Goal: Task Accomplishment & Management: Manage account settings

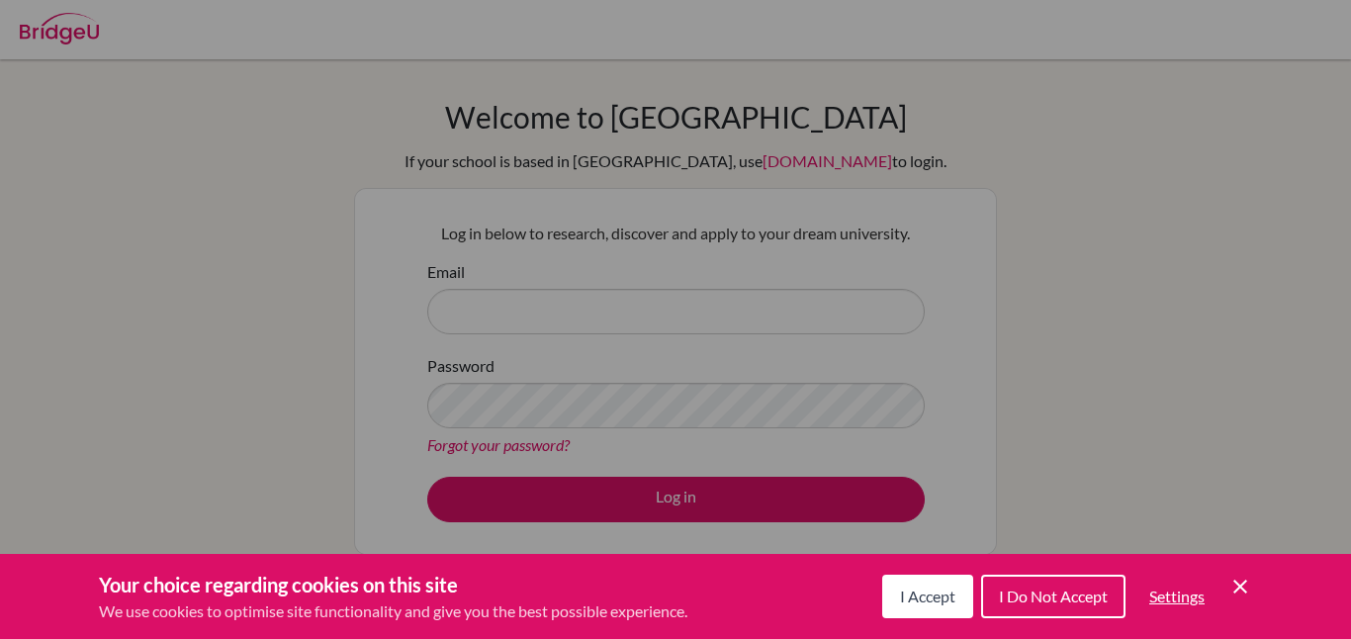
click at [925, 601] on span "I Accept" at bounding box center [927, 596] width 55 height 19
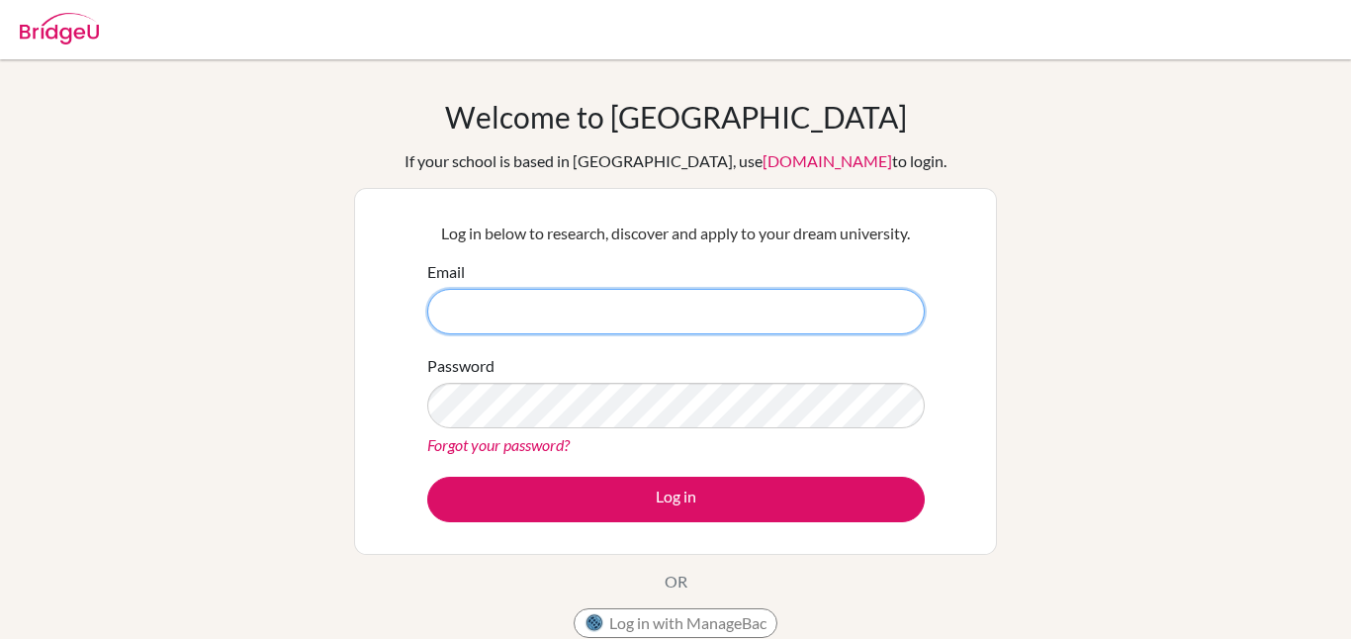
click at [732, 303] on input "Email" at bounding box center [676, 312] width 498 height 46
type input "[PERSON_NAME][EMAIL_ADDRESS][PERSON_NAME][DOMAIN_NAME]"
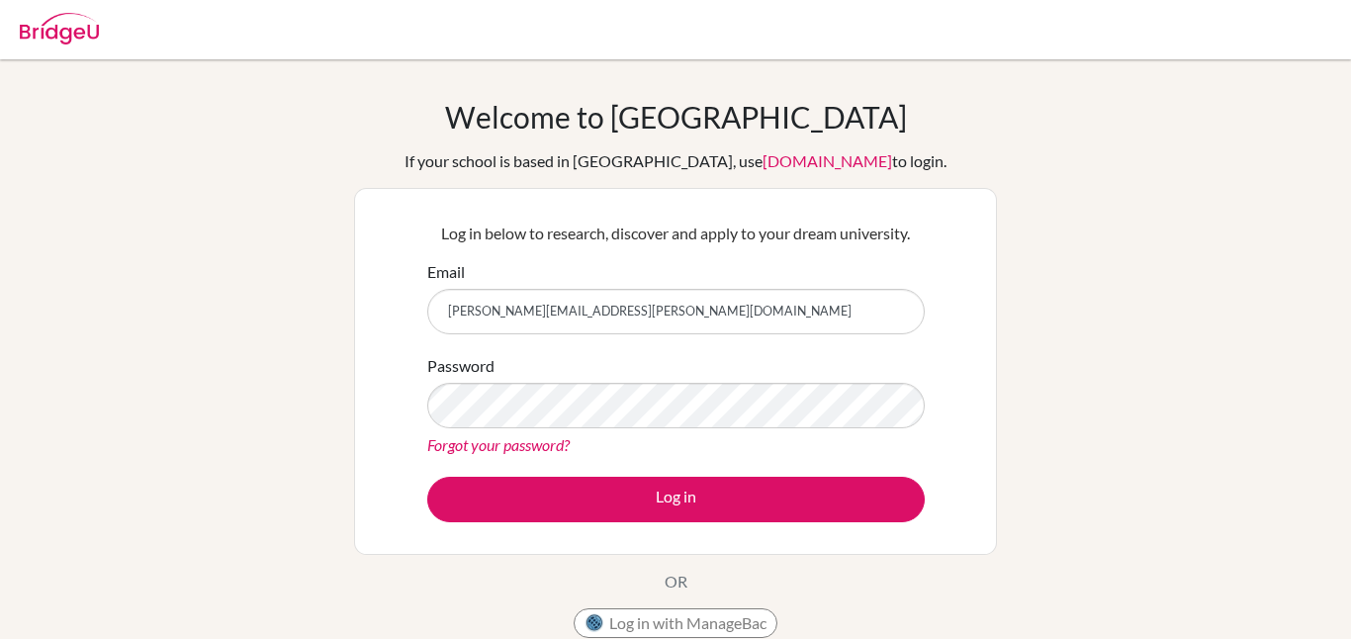
click at [580, 427] on div "Password Forgot your password?" at bounding box center [676, 405] width 498 height 103
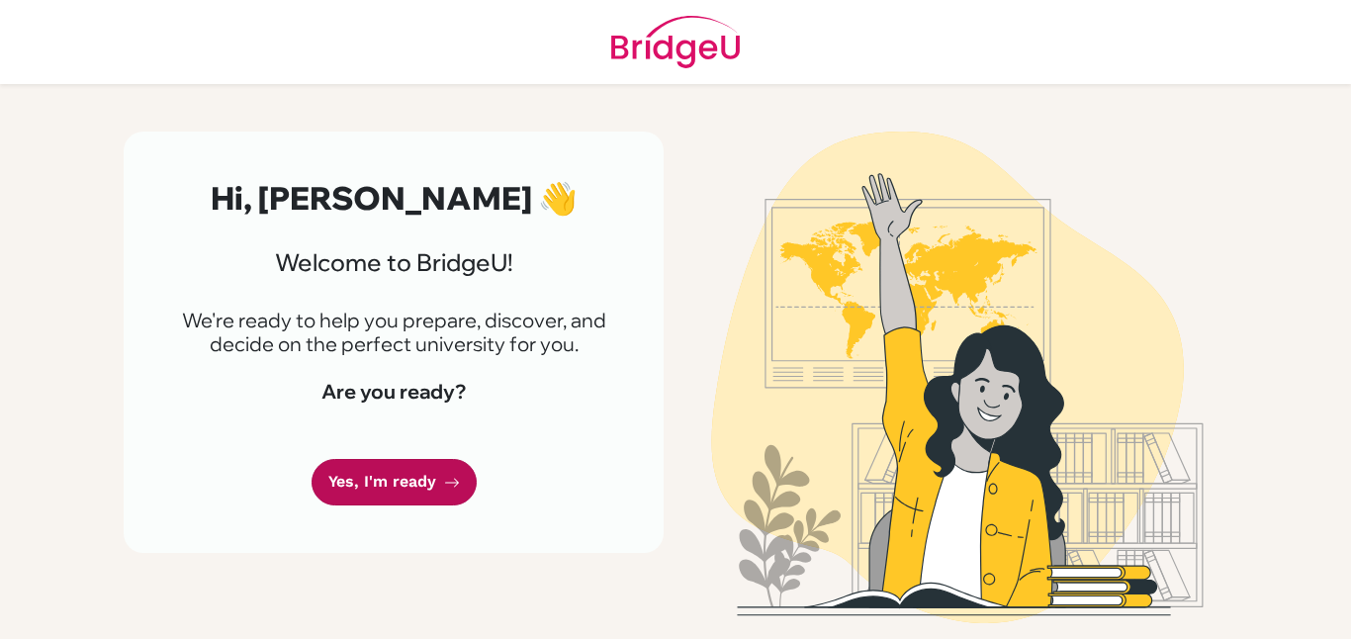
click at [389, 487] on link "Yes, I'm ready" at bounding box center [394, 482] width 165 height 46
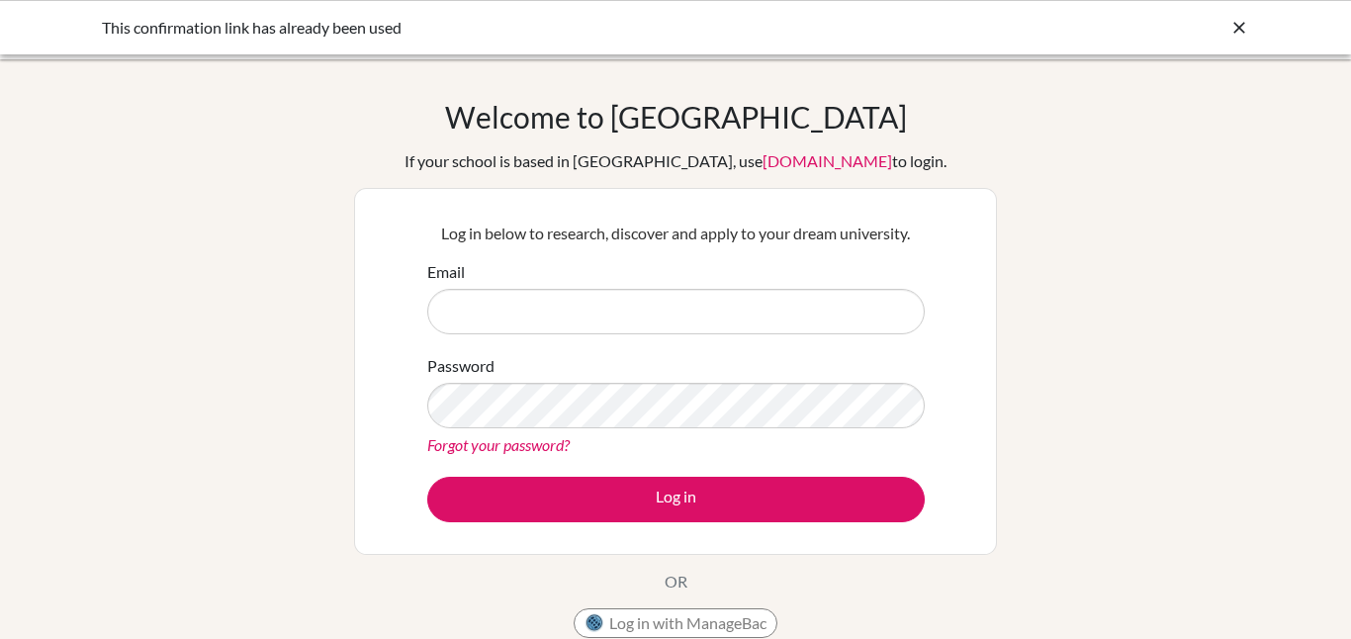
click at [513, 303] on input "Email" at bounding box center [676, 312] width 498 height 46
type input "[PERSON_NAME][EMAIL_ADDRESS][PERSON_NAME][DOMAIN_NAME]"
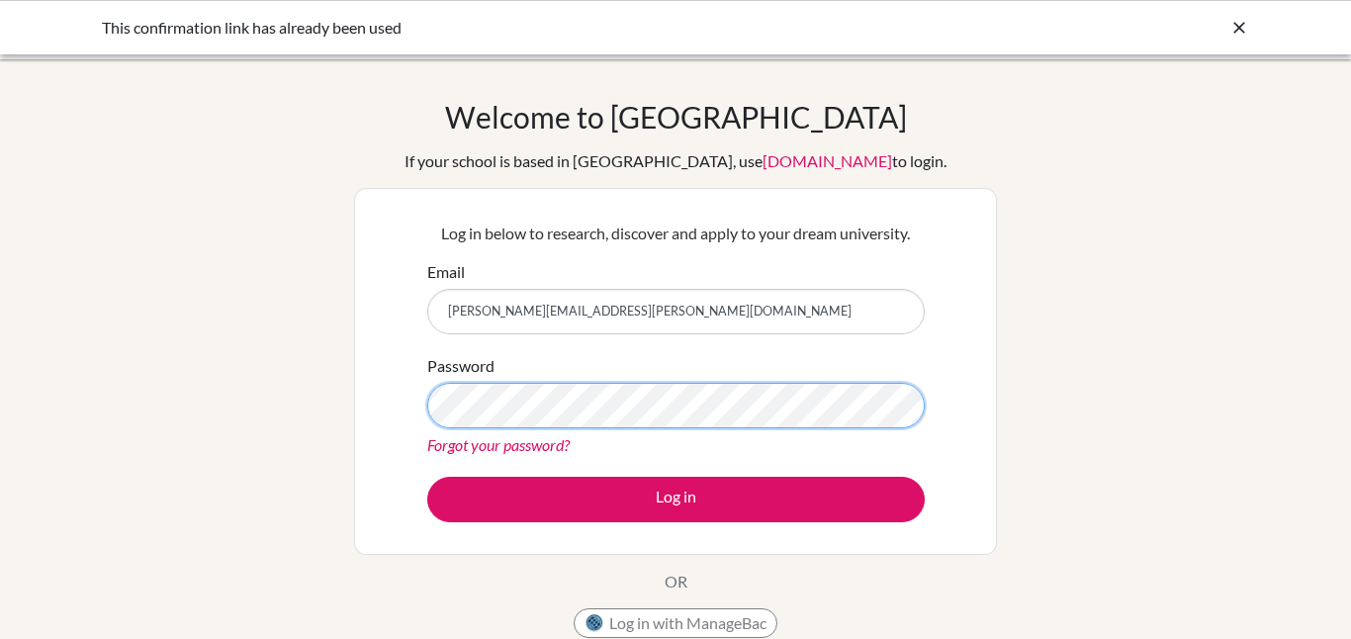
click at [427, 477] on button "Log in" at bounding box center [676, 500] width 498 height 46
